Goal: Task Accomplishment & Management: Use online tool/utility

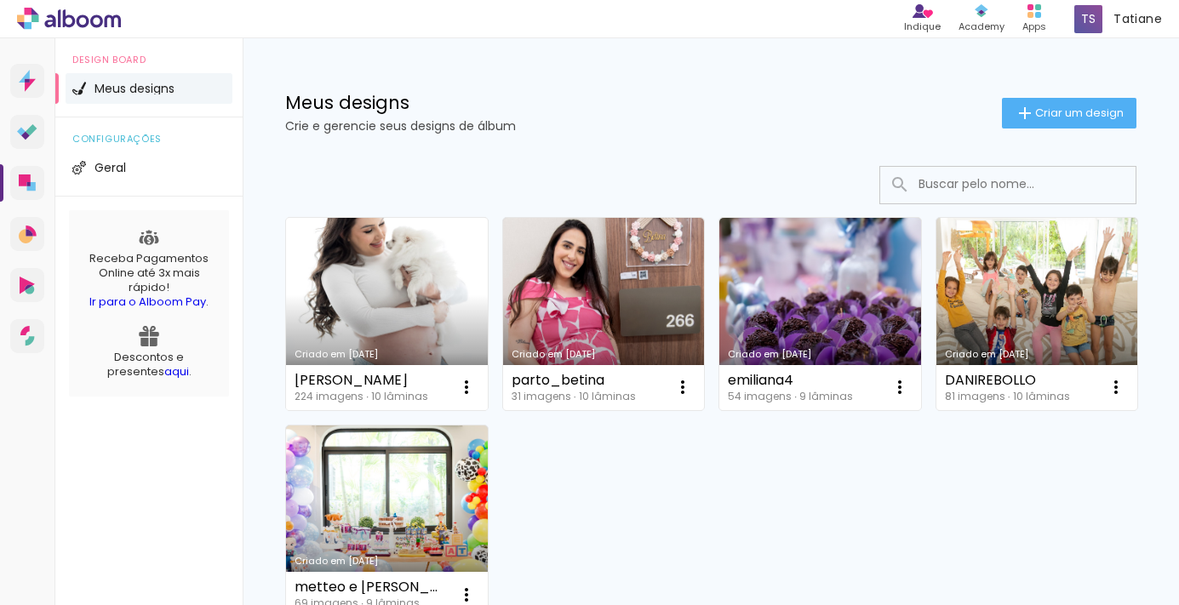
click at [392, 300] on link "Criado em [DATE]" at bounding box center [387, 314] width 202 height 192
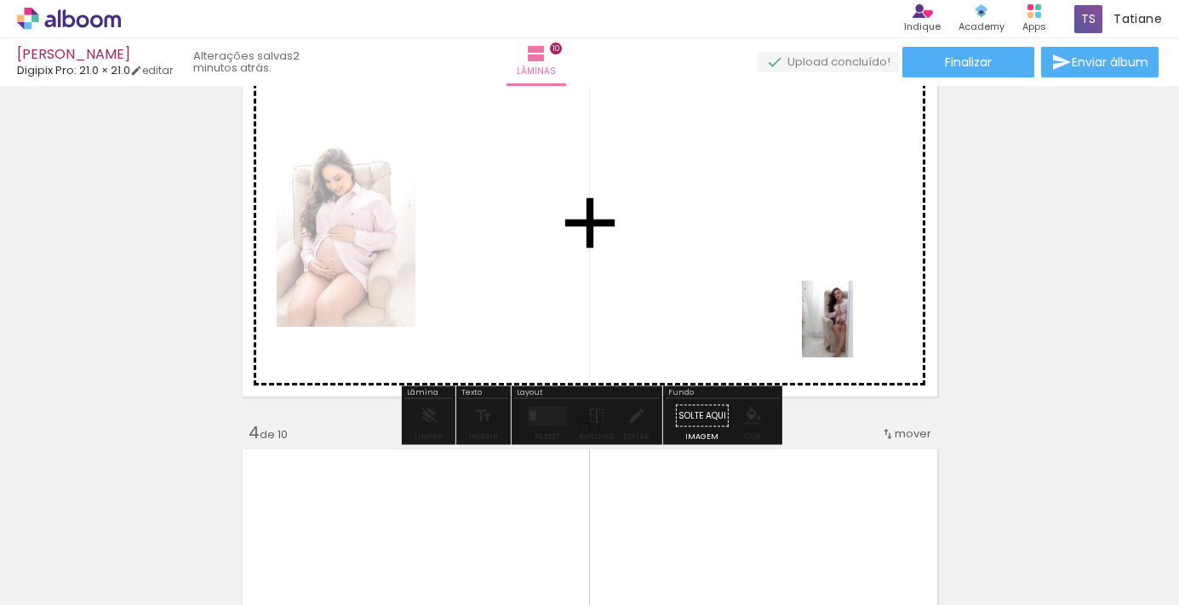
drag, startPoint x: 1141, startPoint y: 554, endPoint x: 844, endPoint y: 323, distance: 376.6
click at [845, 323] on quentale-workspace at bounding box center [589, 302] width 1179 height 605
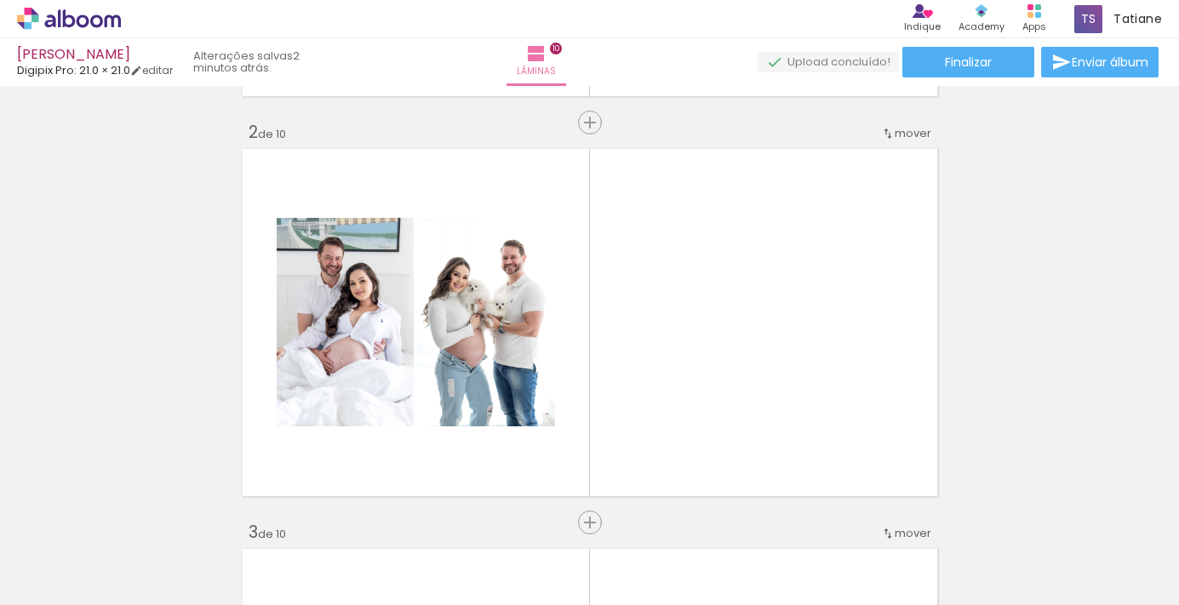
scroll to position [386, 0]
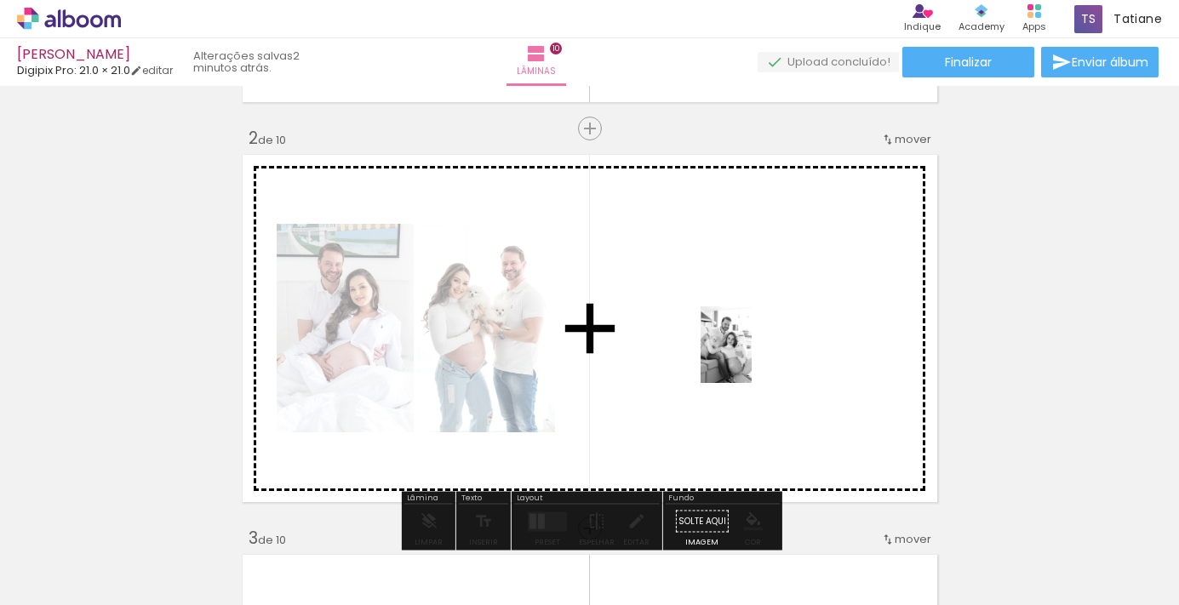
drag, startPoint x: 1042, startPoint y: 573, endPoint x: 752, endPoint y: 357, distance: 361.4
click at [752, 357] on quentale-workspace at bounding box center [589, 302] width 1179 height 605
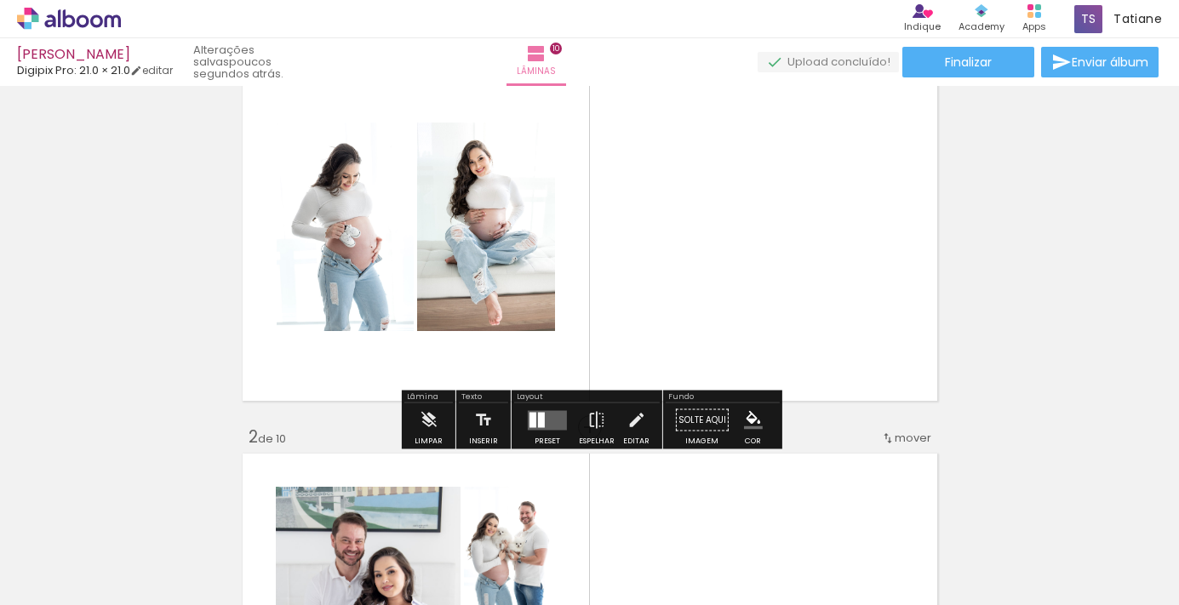
scroll to position [86, 0]
click at [546, 427] on quentale-layouter at bounding box center [547, 421] width 39 height 20
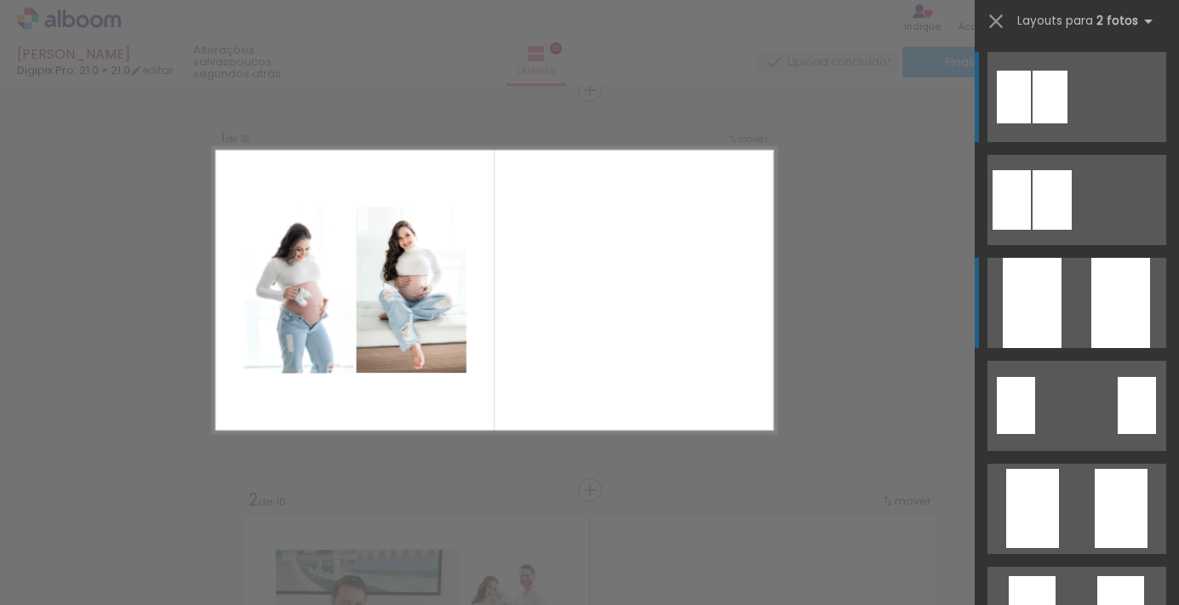
scroll to position [21, 0]
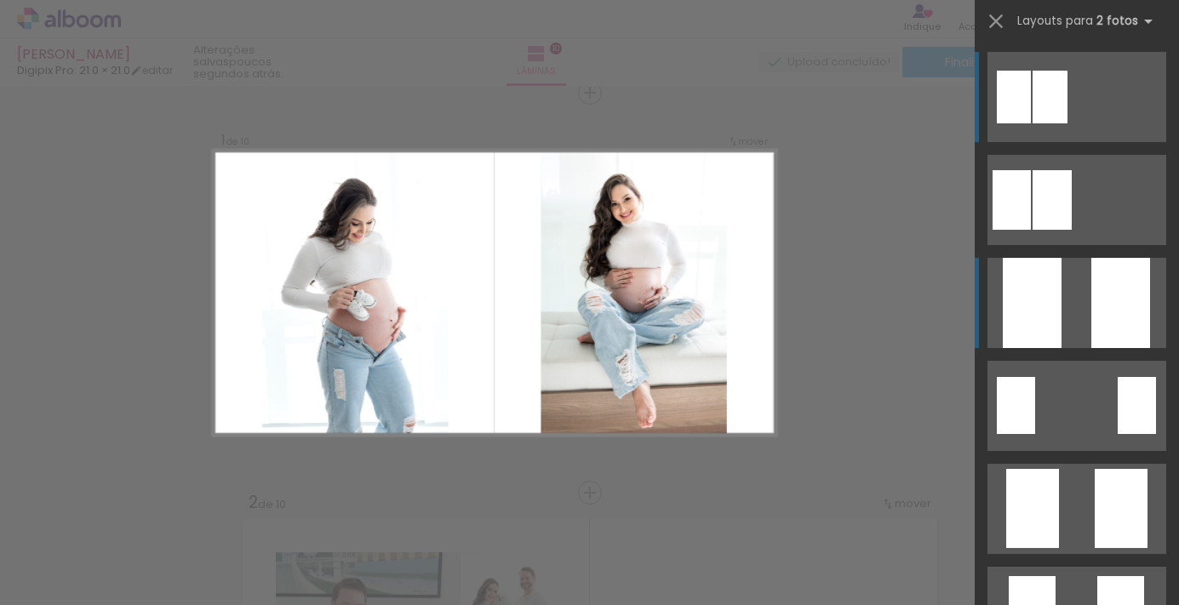
click at [1026, 333] on div at bounding box center [1032, 303] width 59 height 90
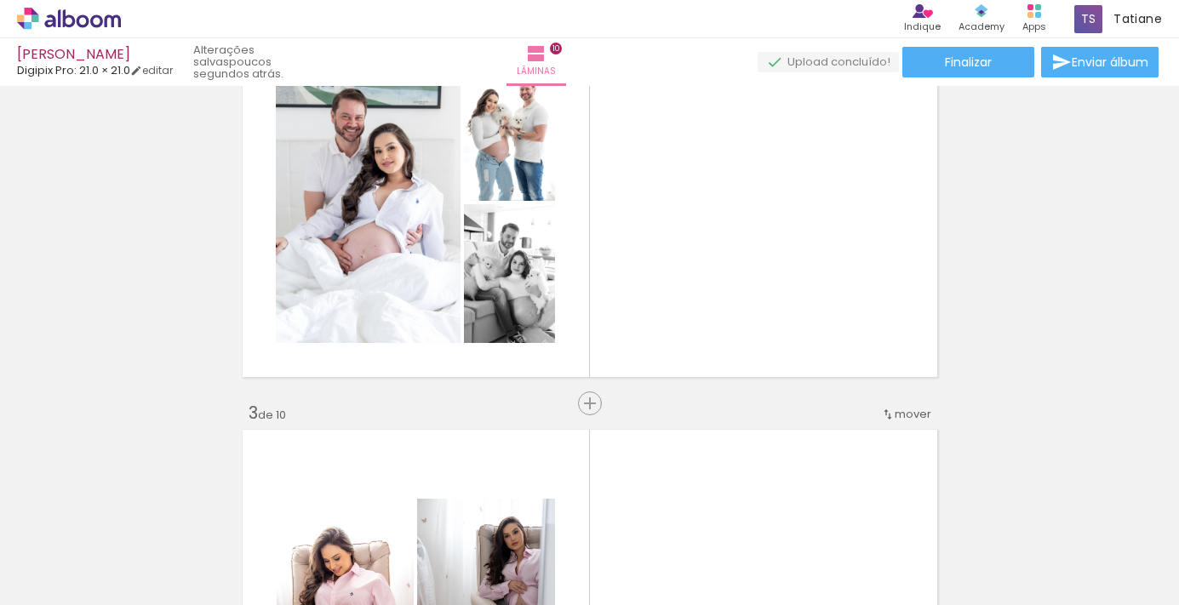
scroll to position [485, 0]
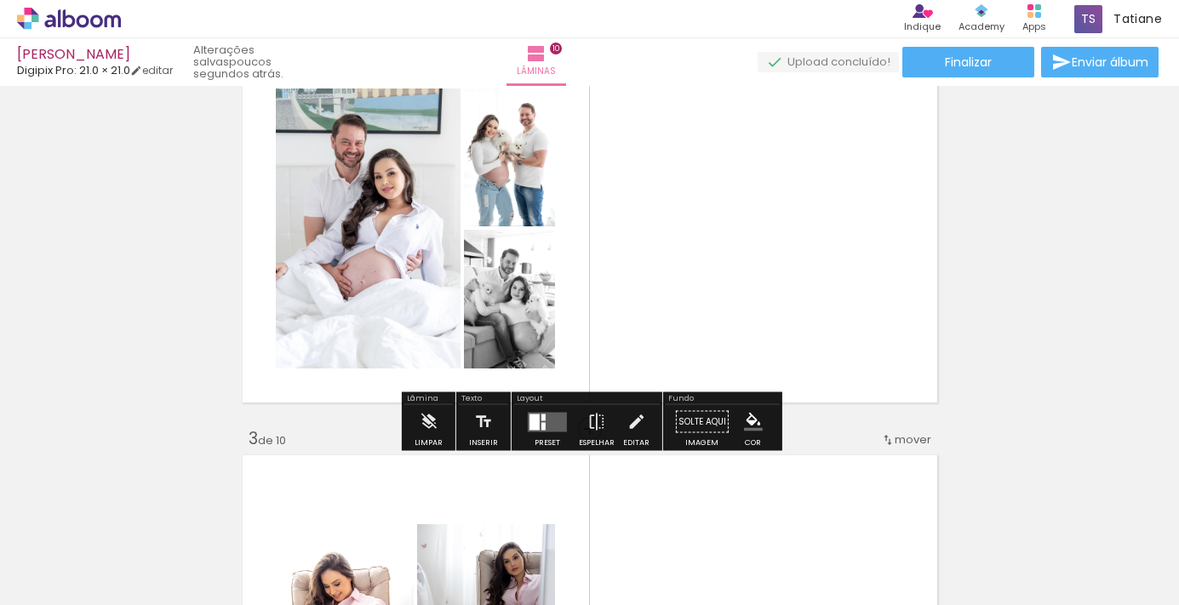
click at [533, 429] on div at bounding box center [534, 422] width 10 height 16
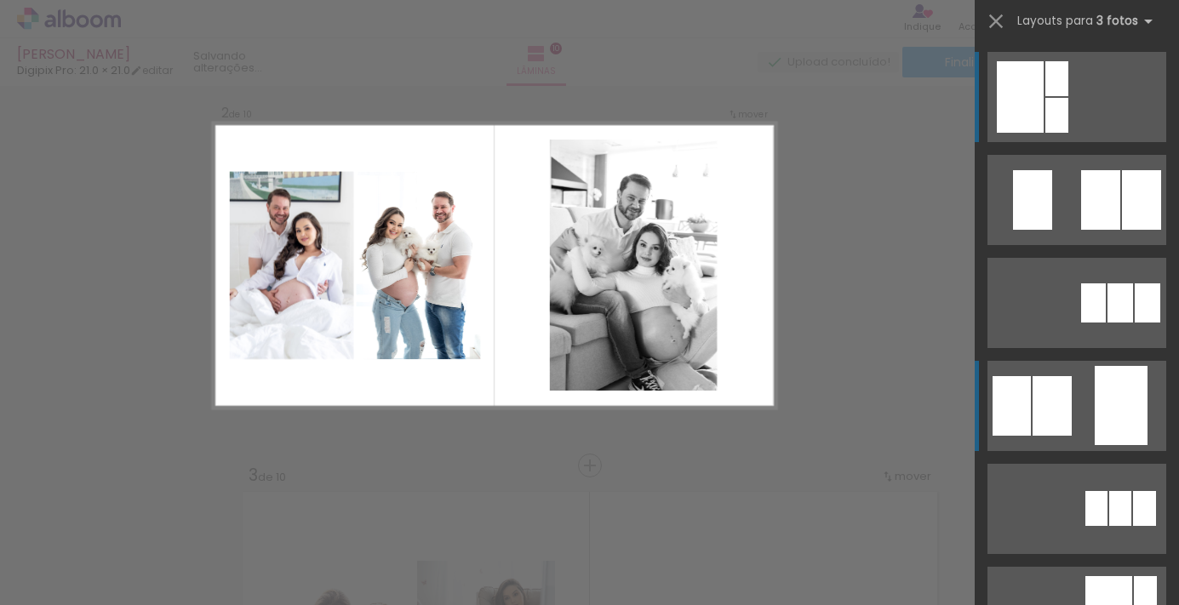
scroll to position [421, 0]
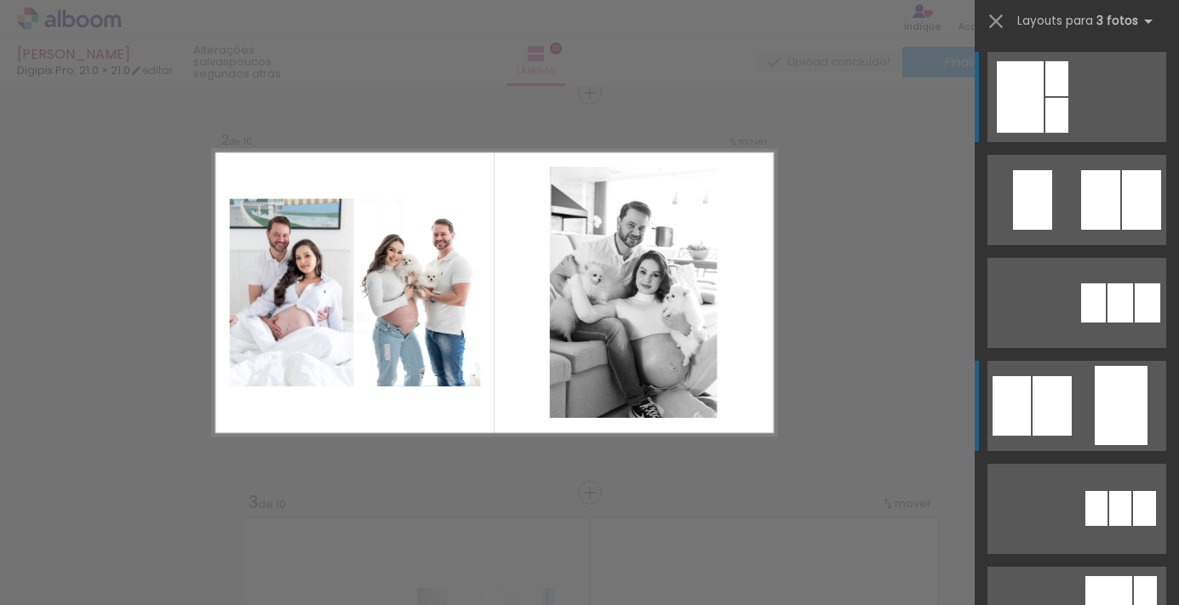
click at [1082, 142] on quentale-layouter at bounding box center [1076, 97] width 179 height 90
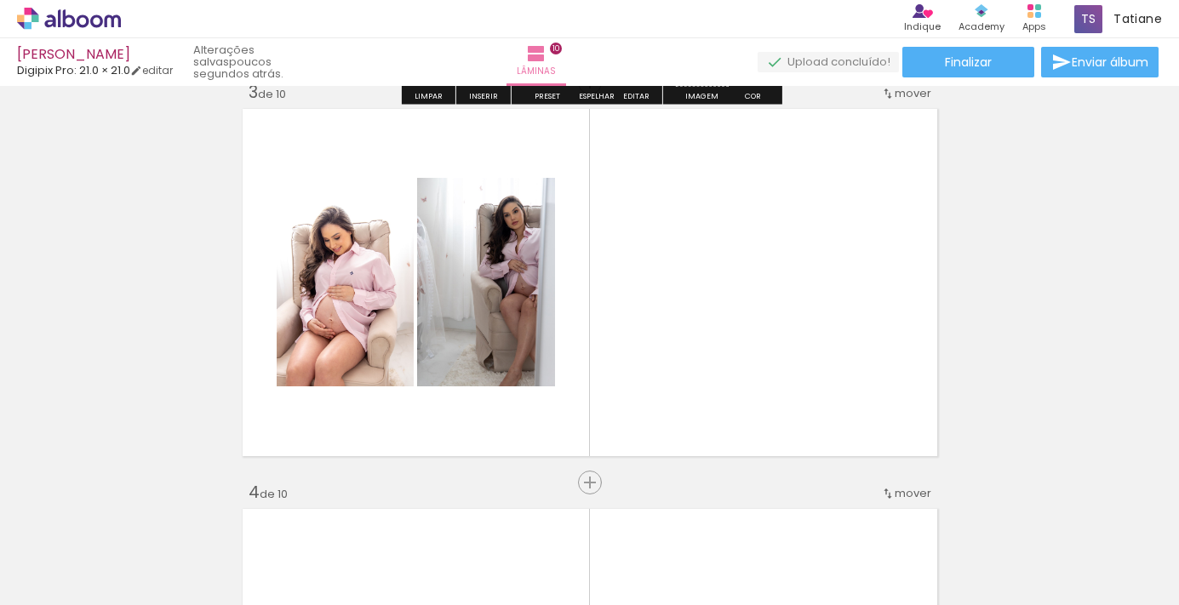
scroll to position [900, 0]
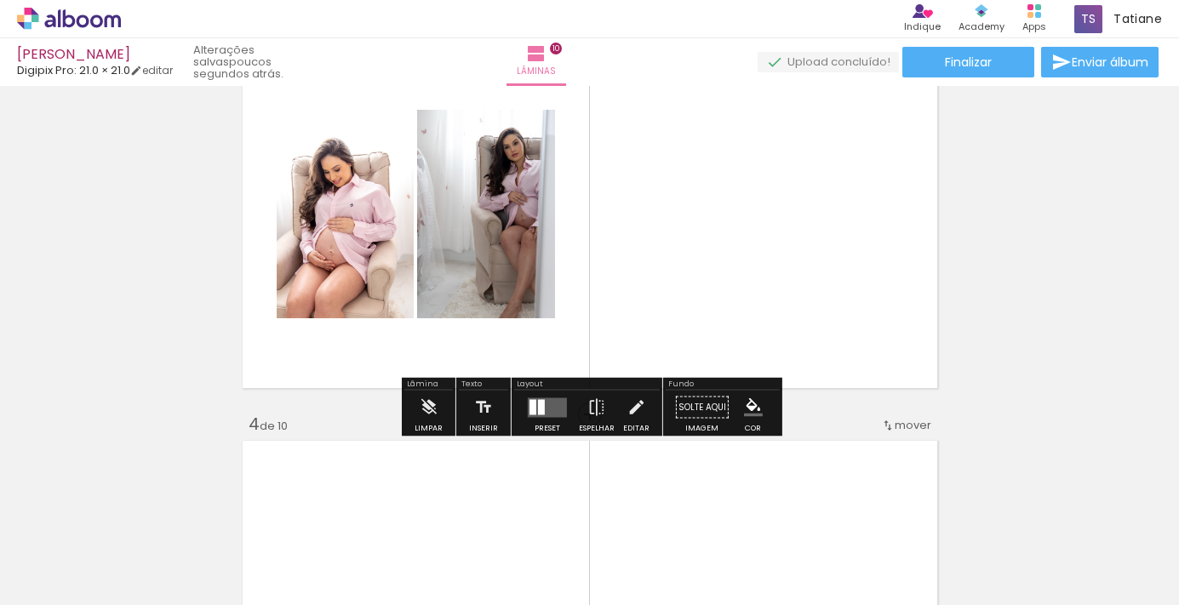
click at [545, 410] on quentale-layouter at bounding box center [547, 407] width 39 height 20
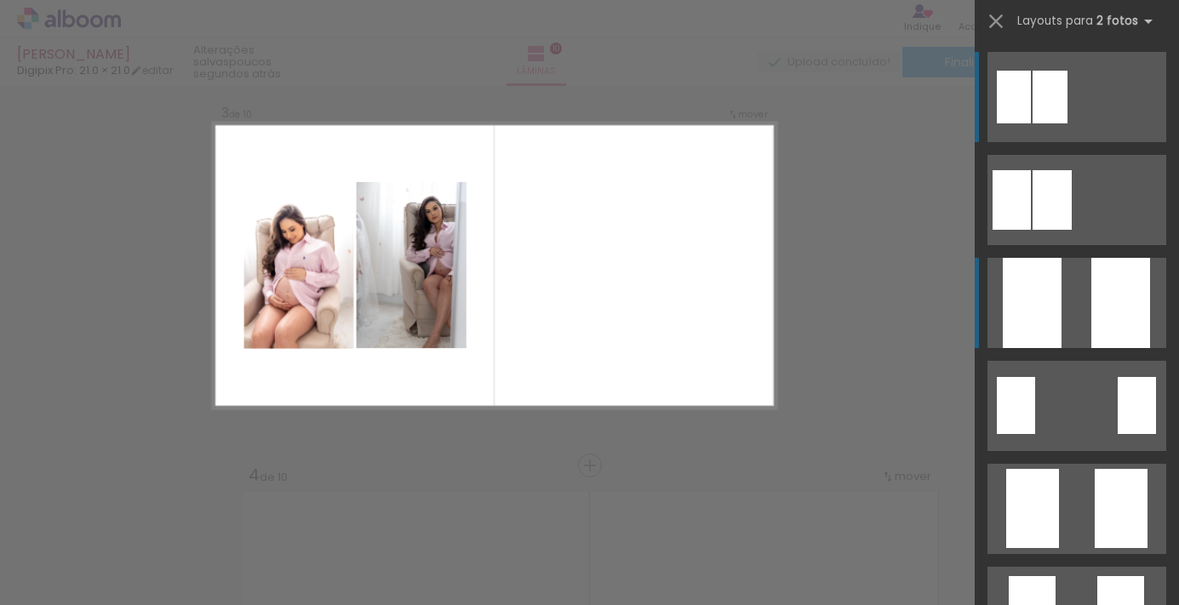
scroll to position [821, 0]
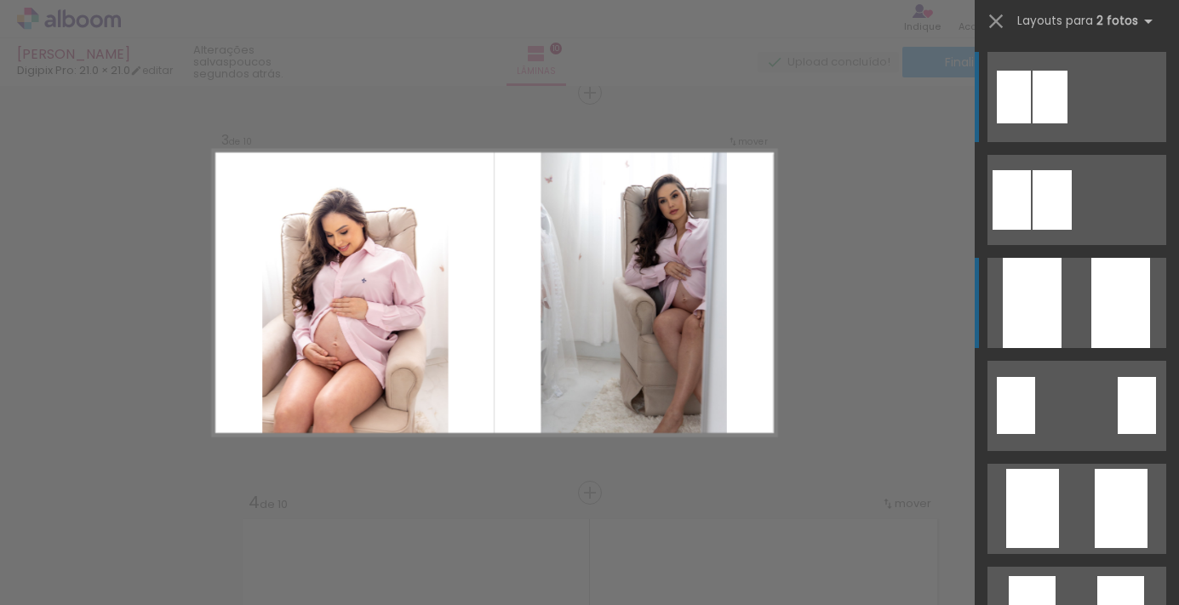
click at [1074, 142] on quentale-layouter at bounding box center [1076, 97] width 179 height 90
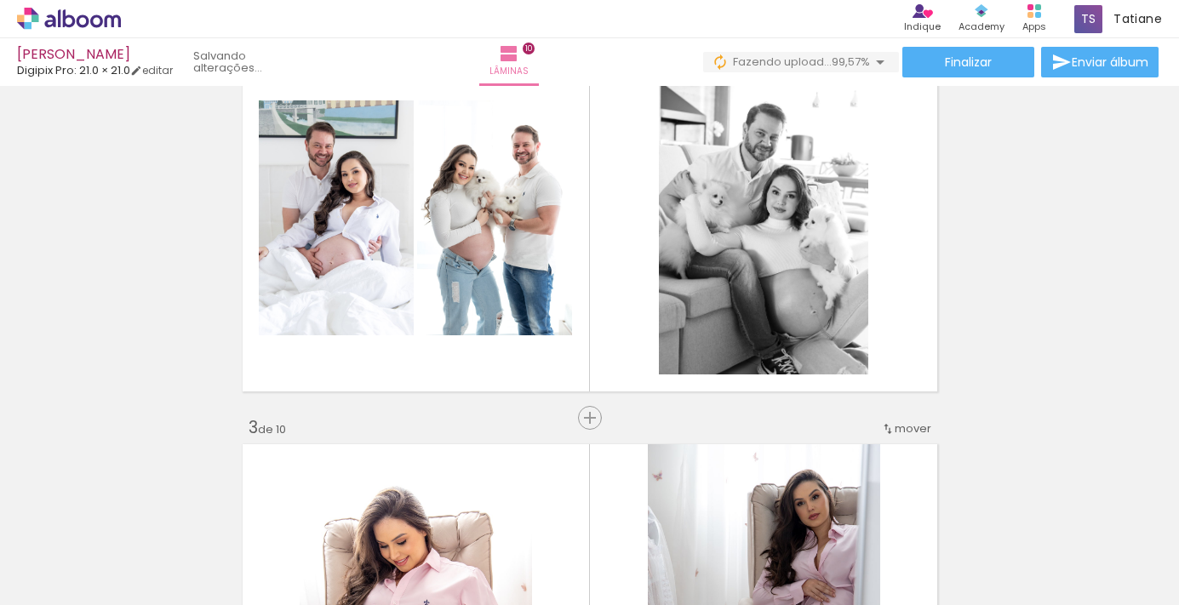
scroll to position [395, 0]
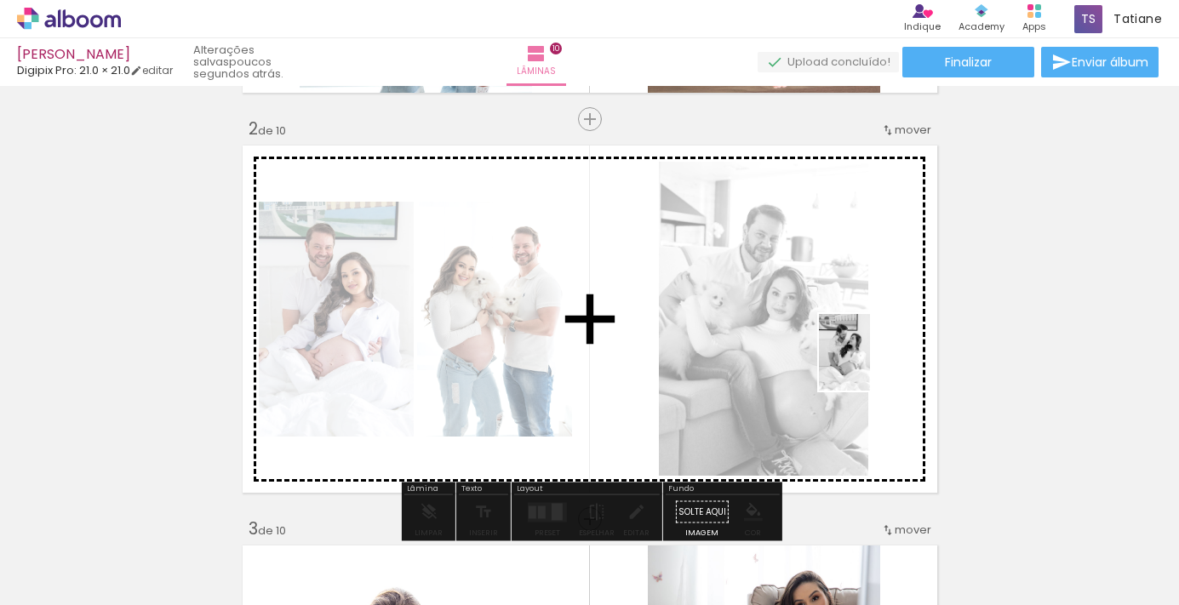
drag, startPoint x: 765, startPoint y: 542, endPoint x: 869, endPoint y: 365, distance: 205.2
click at [869, 365] on quentale-workspace at bounding box center [589, 302] width 1179 height 605
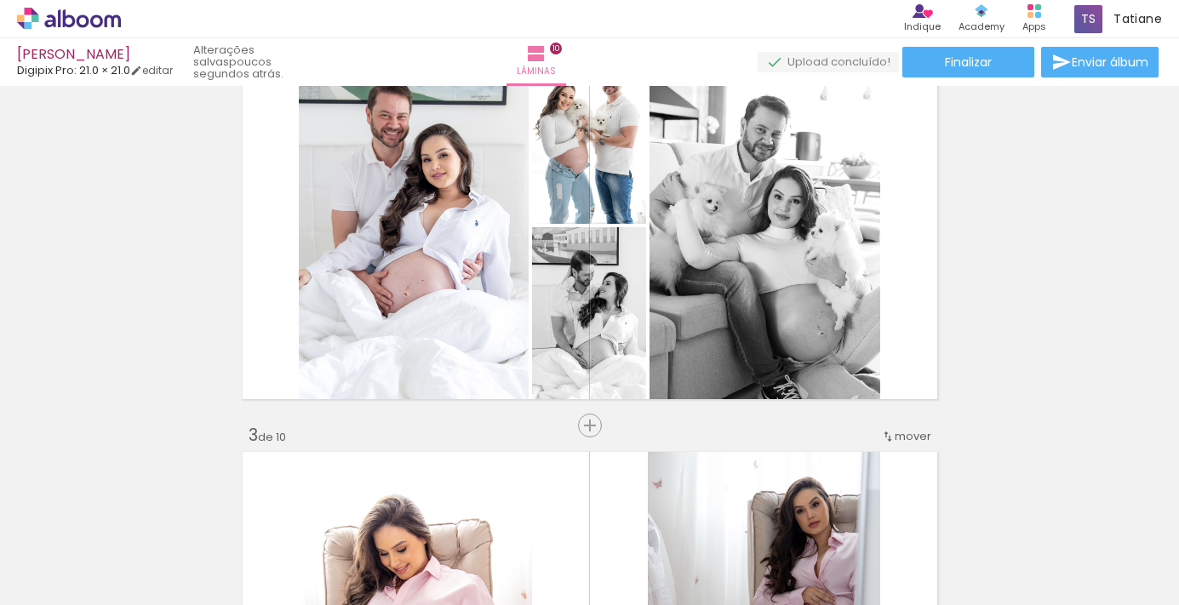
scroll to position [487, 0]
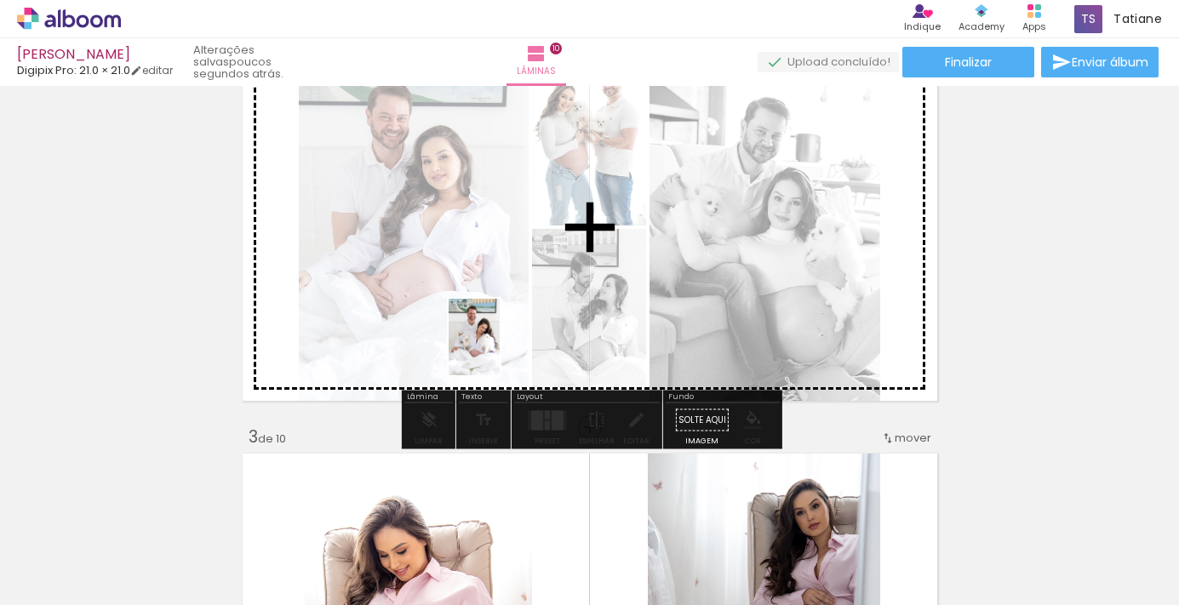
drag, startPoint x: 1031, startPoint y: 549, endPoint x: 500, endPoint y: 350, distance: 566.4
click at [500, 350] on quentale-workspace at bounding box center [589, 302] width 1179 height 605
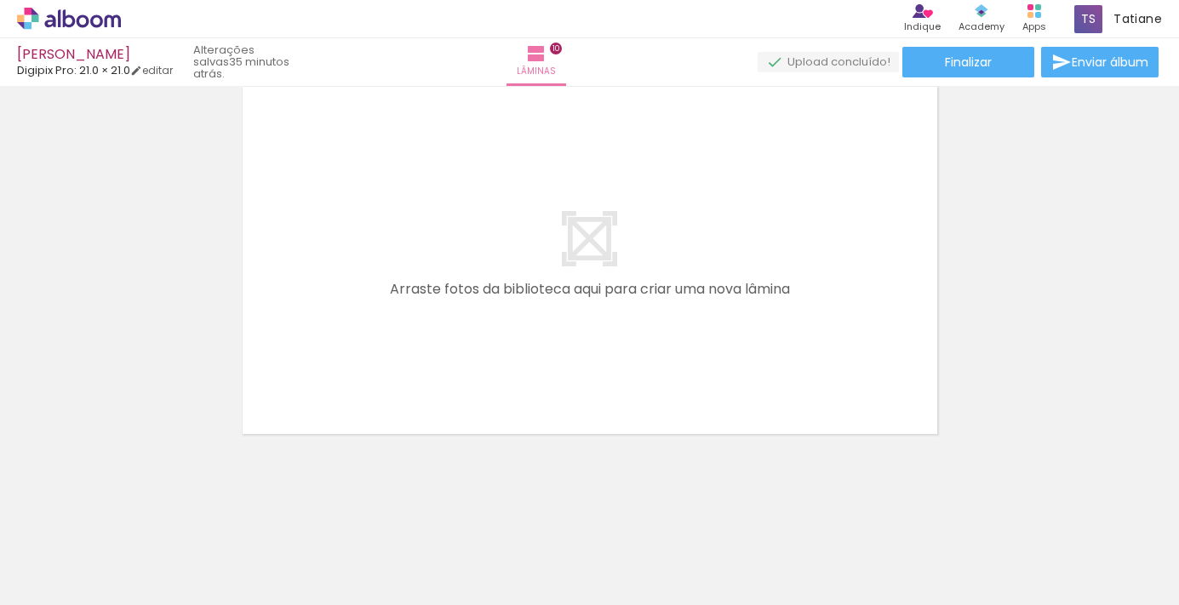
scroll to position [4054, 0]
